Goal: Information Seeking & Learning: Find specific fact

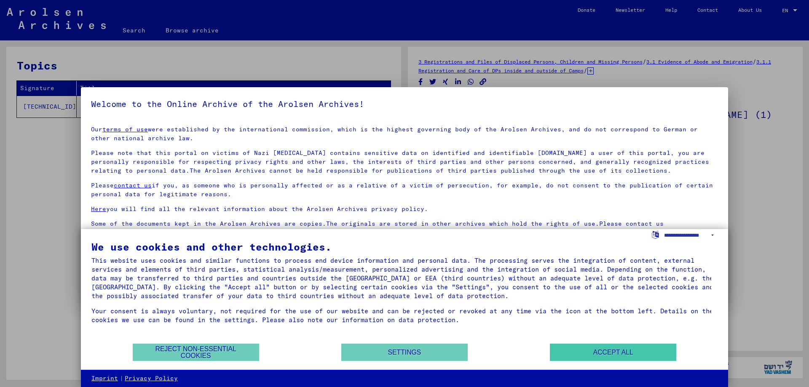
click at [619, 353] on button "Accept all" at bounding box center [613, 352] width 126 height 17
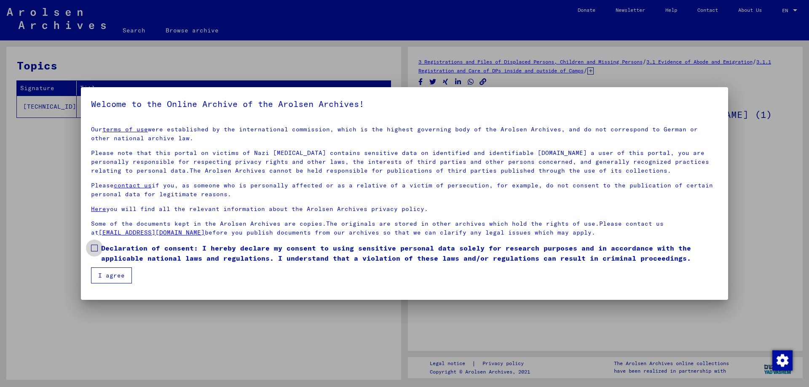
click at [96, 247] on span at bounding box center [94, 248] width 7 height 7
click at [115, 276] on button "I agree" at bounding box center [111, 275] width 41 height 16
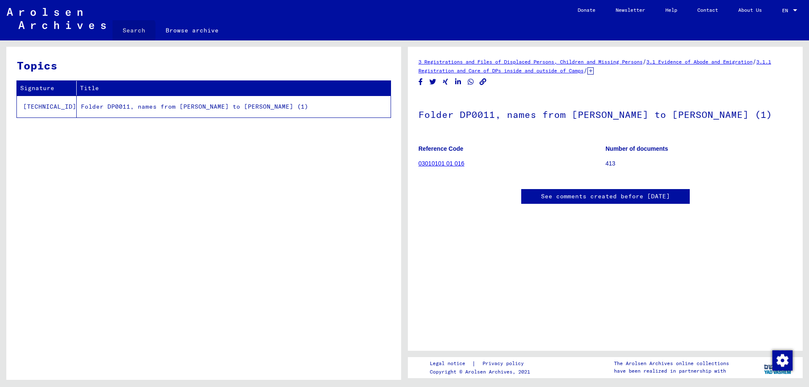
click at [134, 36] on link "Search" at bounding box center [133, 30] width 43 height 20
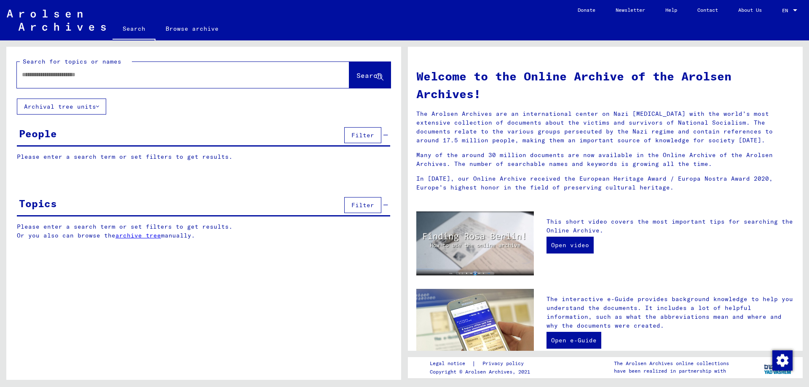
click at [158, 79] on input "text" at bounding box center [173, 74] width 302 height 9
type input "**********"
click at [356, 80] on span "Search" at bounding box center [368, 75] width 25 height 8
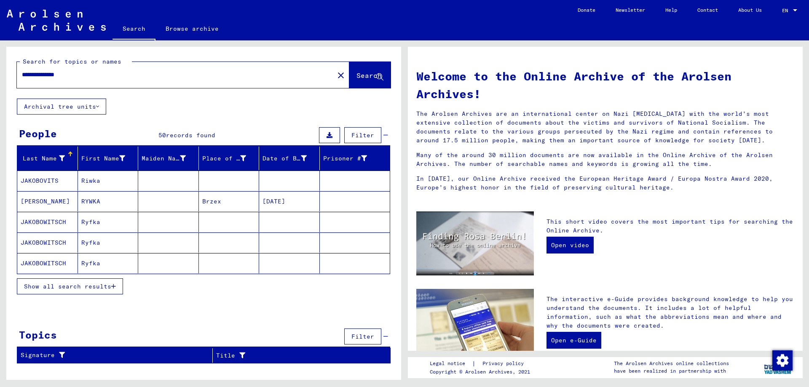
click at [114, 289] on icon "button" at bounding box center [113, 286] width 5 height 6
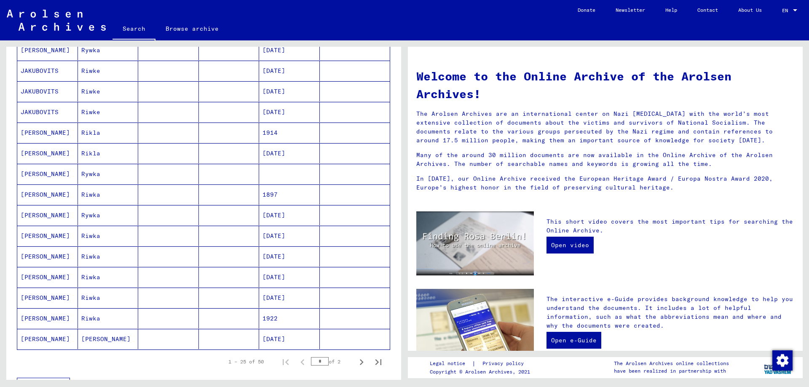
scroll to position [379, 0]
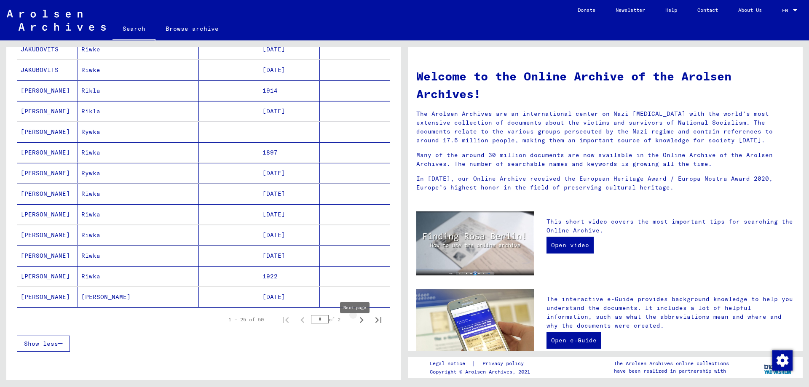
click at [360, 323] on icon "Next page" at bounding box center [362, 320] width 4 height 6
type input "*"
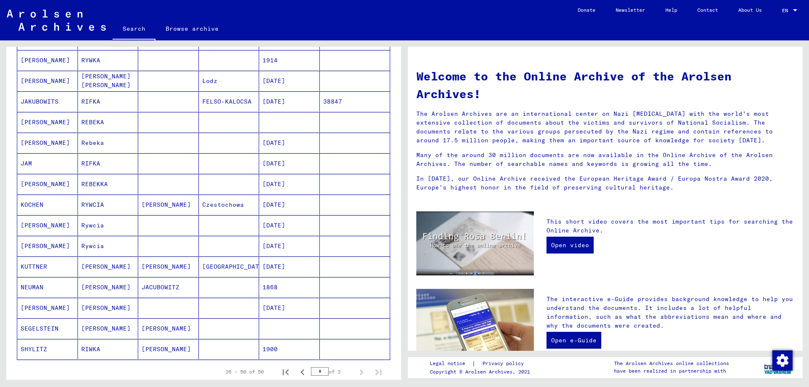
scroll to position [211, 0]
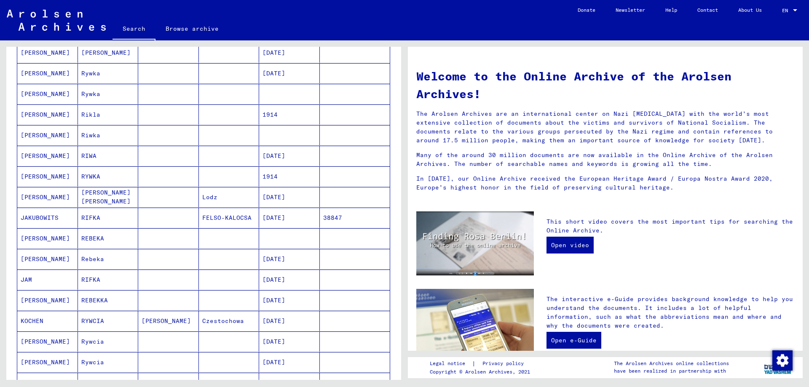
click at [36, 98] on mat-cell "[PERSON_NAME]" at bounding box center [47, 94] width 61 height 20
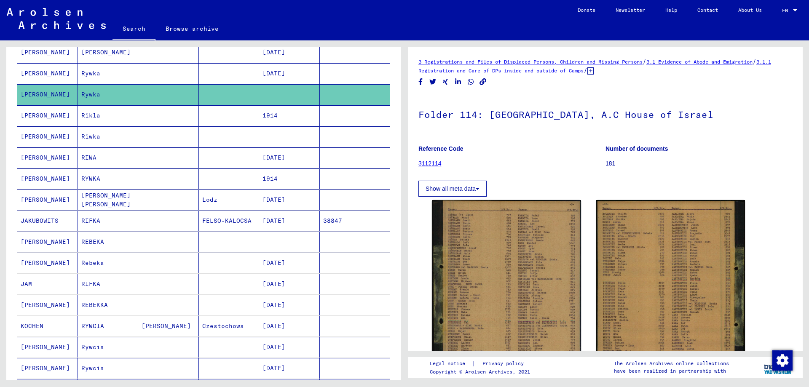
click at [43, 145] on mat-cell "[PERSON_NAME]" at bounding box center [47, 136] width 61 height 21
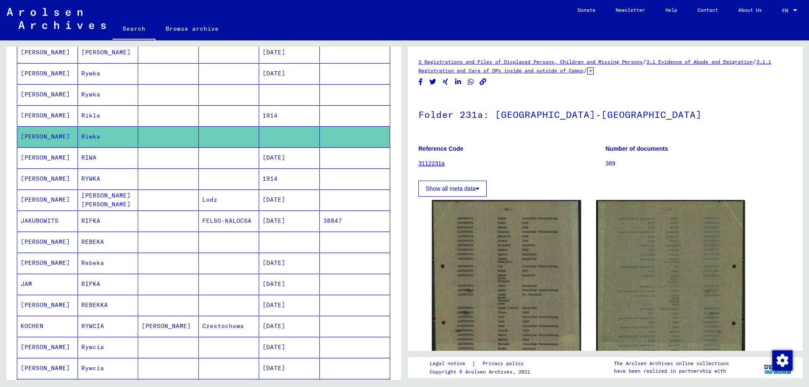
click at [59, 248] on mat-cell "[PERSON_NAME]" at bounding box center [47, 242] width 61 height 21
